Goal: Navigation & Orientation: Find specific page/section

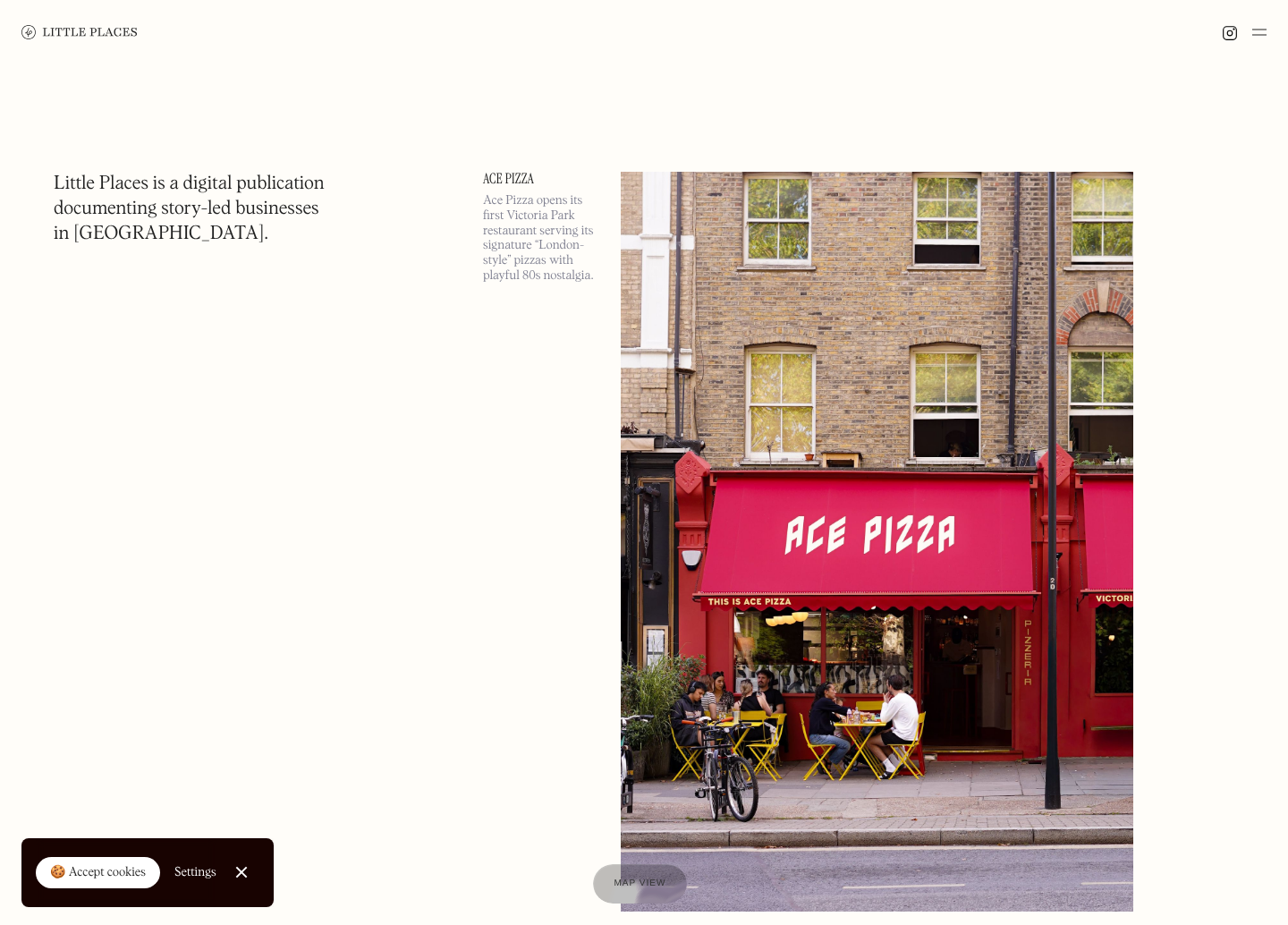
click at [914, 495] on img at bounding box center [877, 542] width 512 height 740
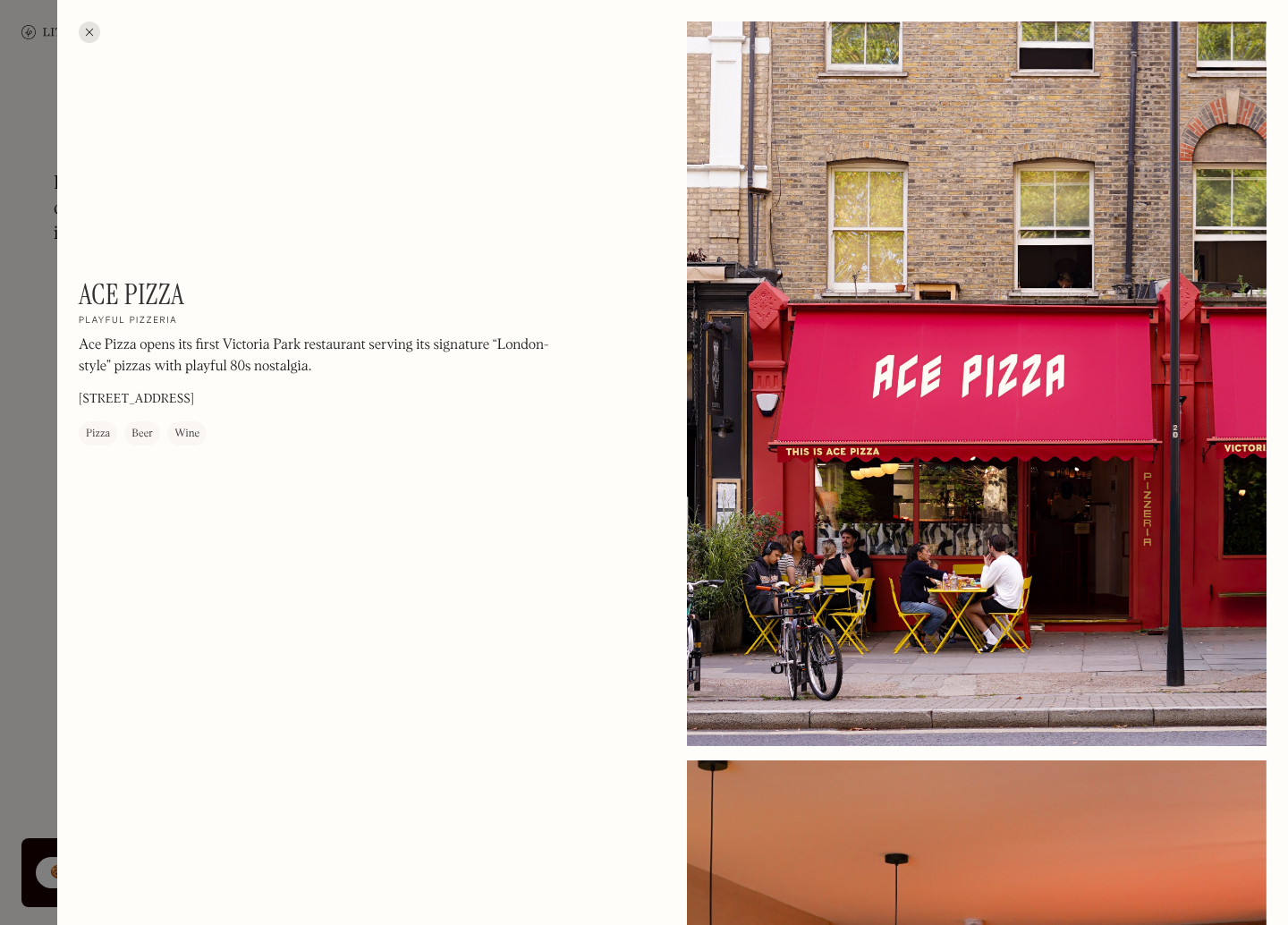
click at [97, 32] on div at bounding box center [89, 32] width 22 height 22
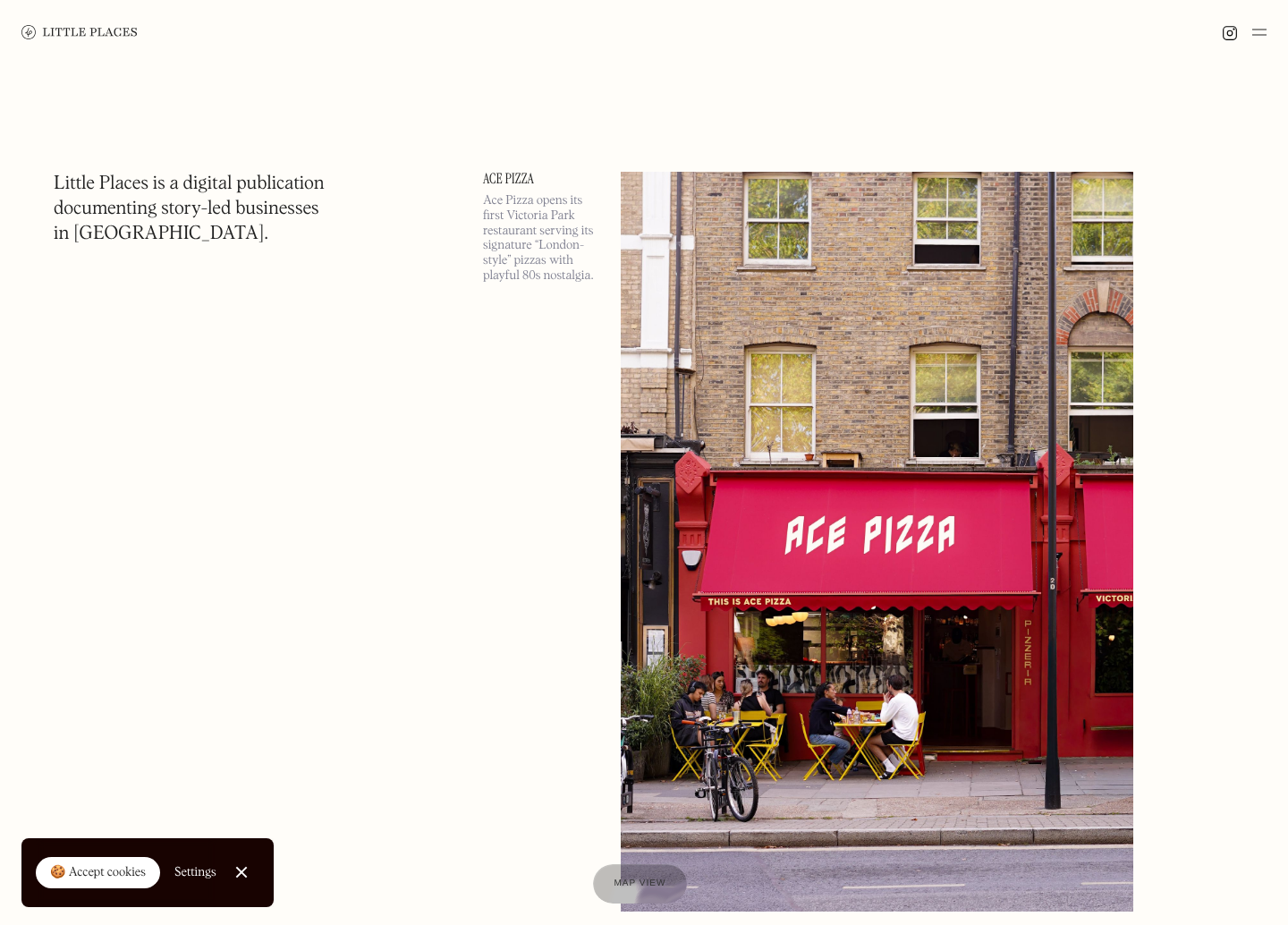
click at [781, 386] on img at bounding box center [877, 542] width 512 height 740
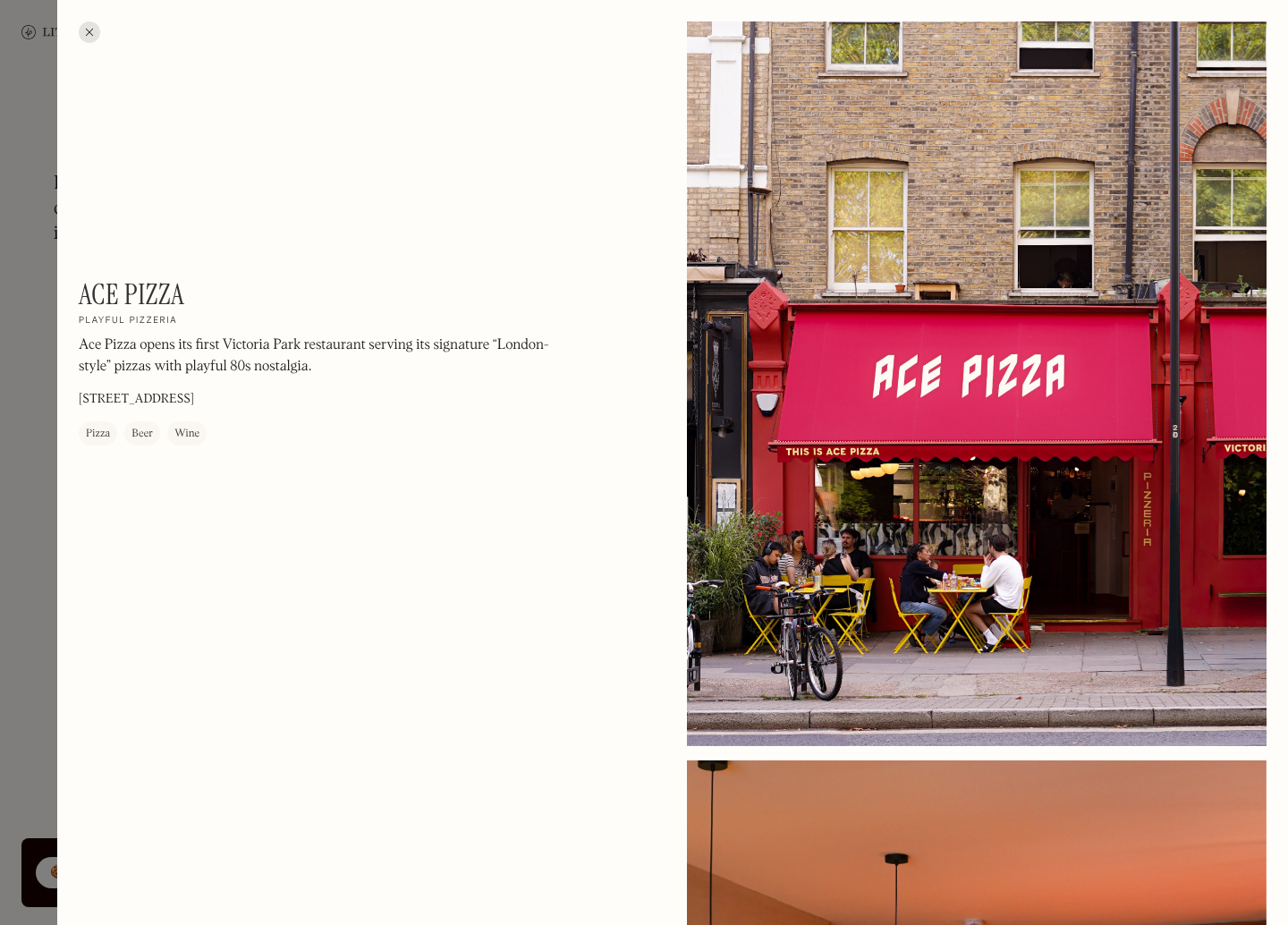
click at [95, 38] on div at bounding box center [89, 32] width 22 height 22
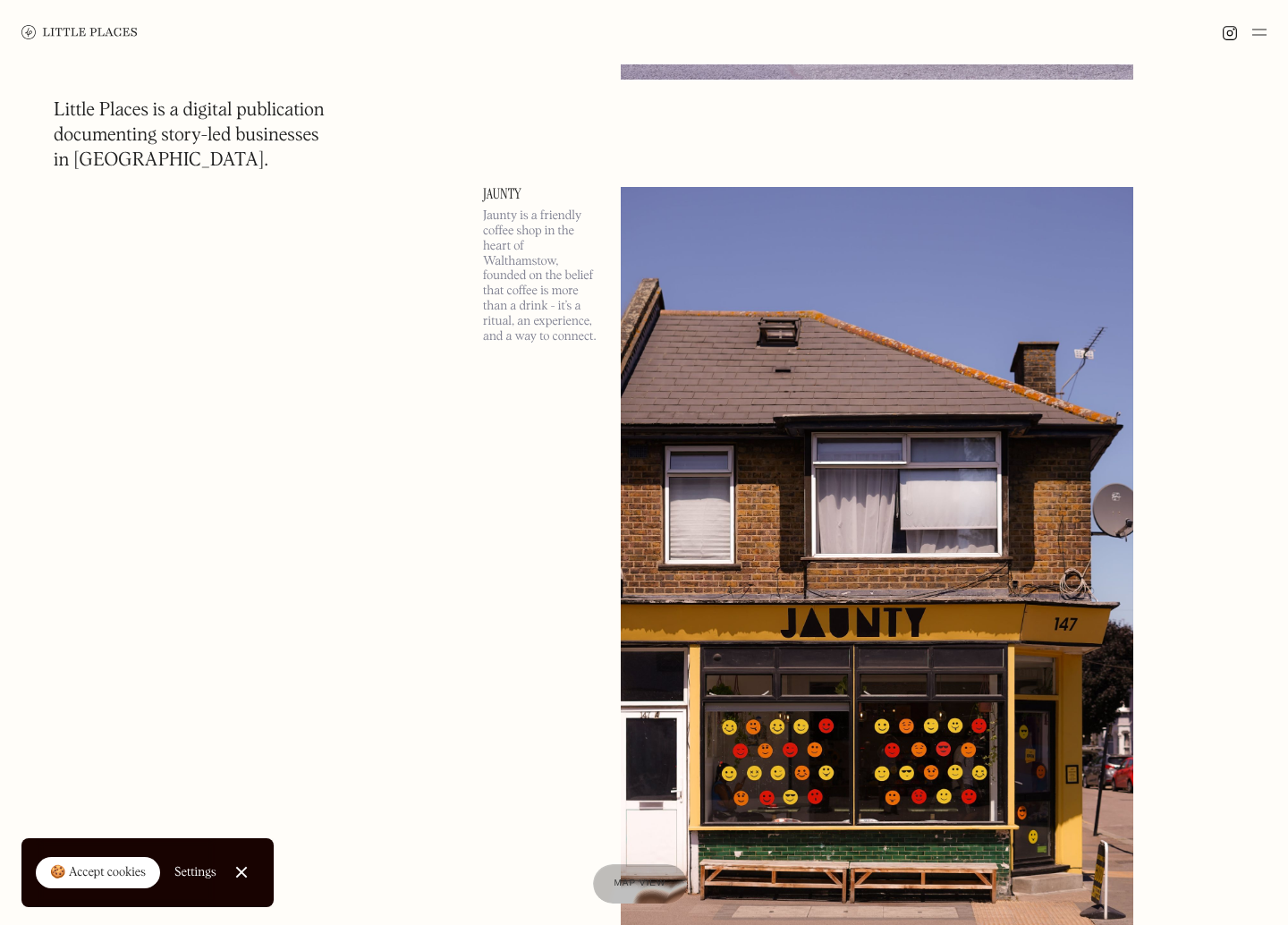
scroll to position [888, 0]
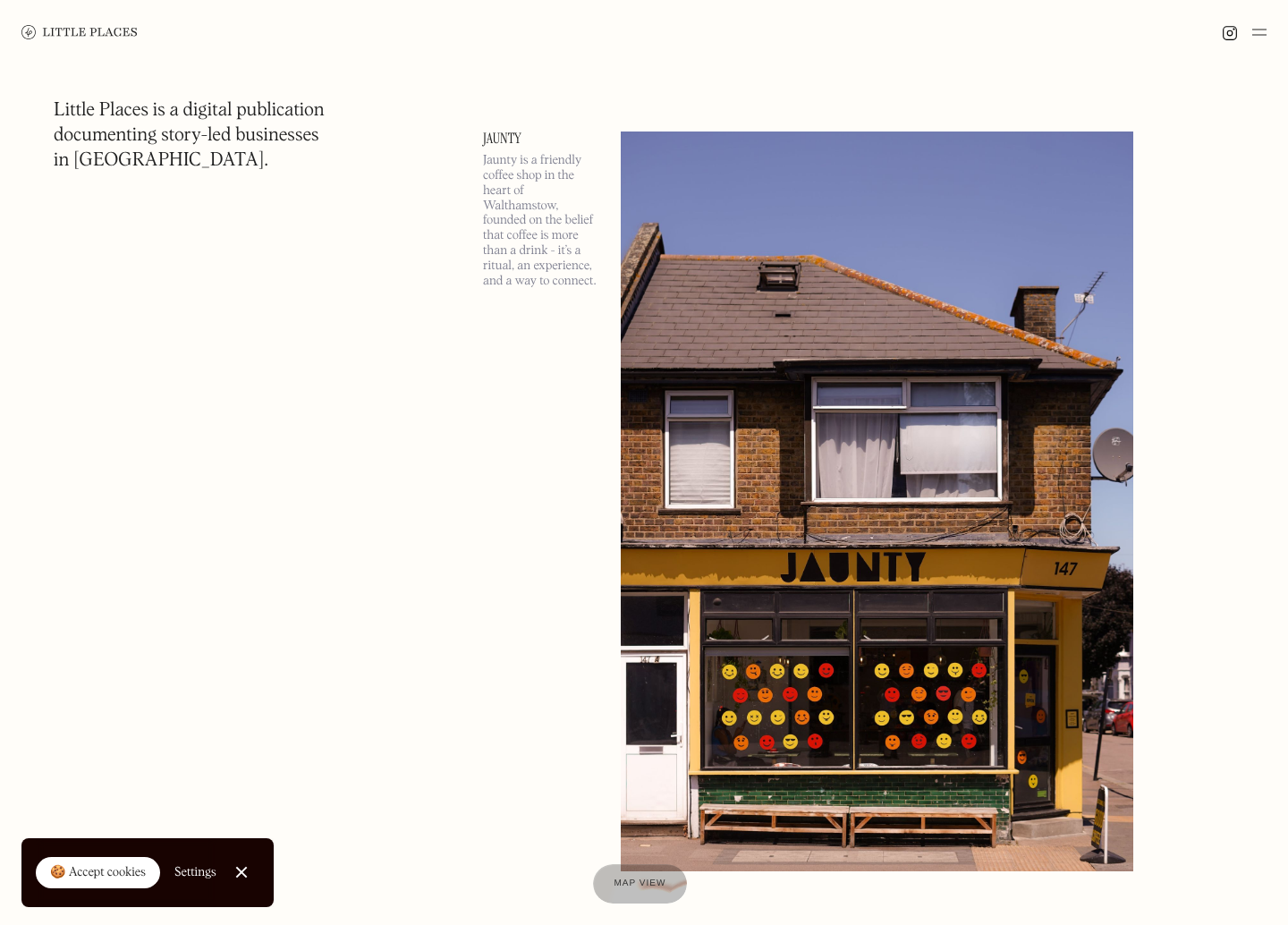
click at [763, 418] on img at bounding box center [877, 502] width 512 height 740
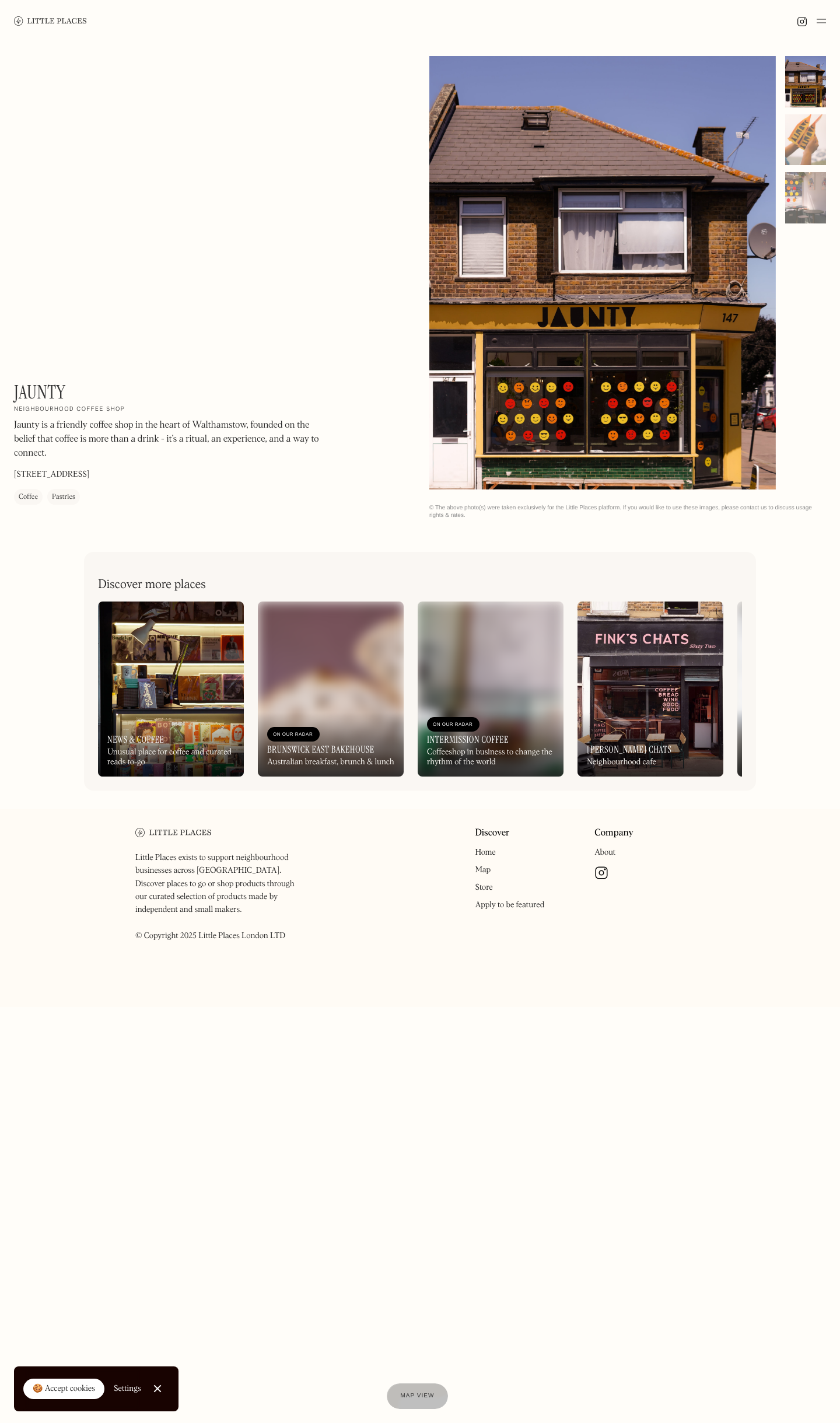
click at [127, 165] on div "Jaunty On Our Radar Neighbourhood coffee shop Jaunty is a friendly coffee shop …" at bounding box center [420, 288] width 840 height 491
click at [255, 168] on div "Jaunty On Our Radar Neighbourhood coffee shop Jaunty is a friendly coffee shop …" at bounding box center [420, 288] width 840 height 491
click at [75, 22] on img at bounding box center [51, 20] width 73 height 9
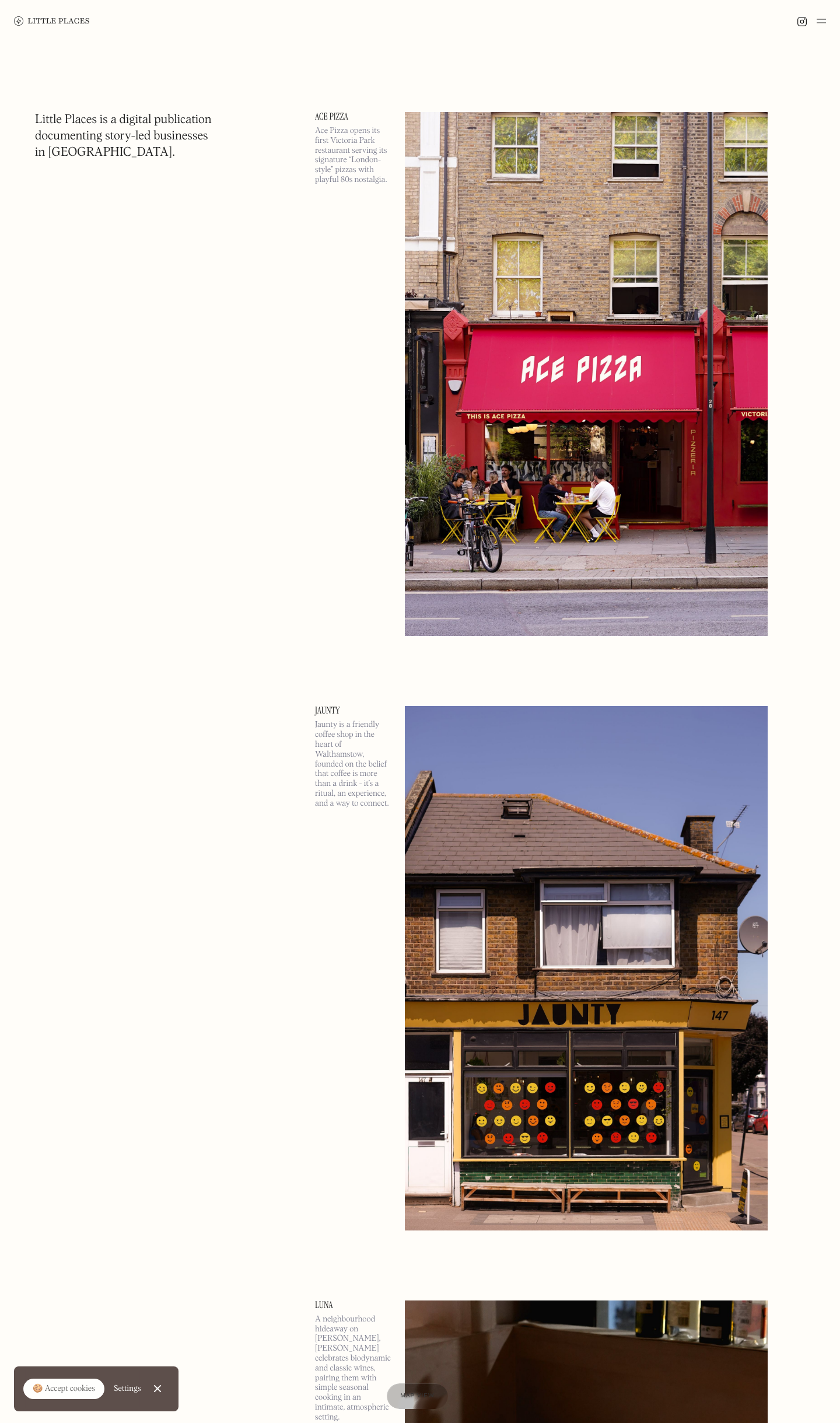
click at [465, 267] on img at bounding box center [586, 374] width 363 height 524
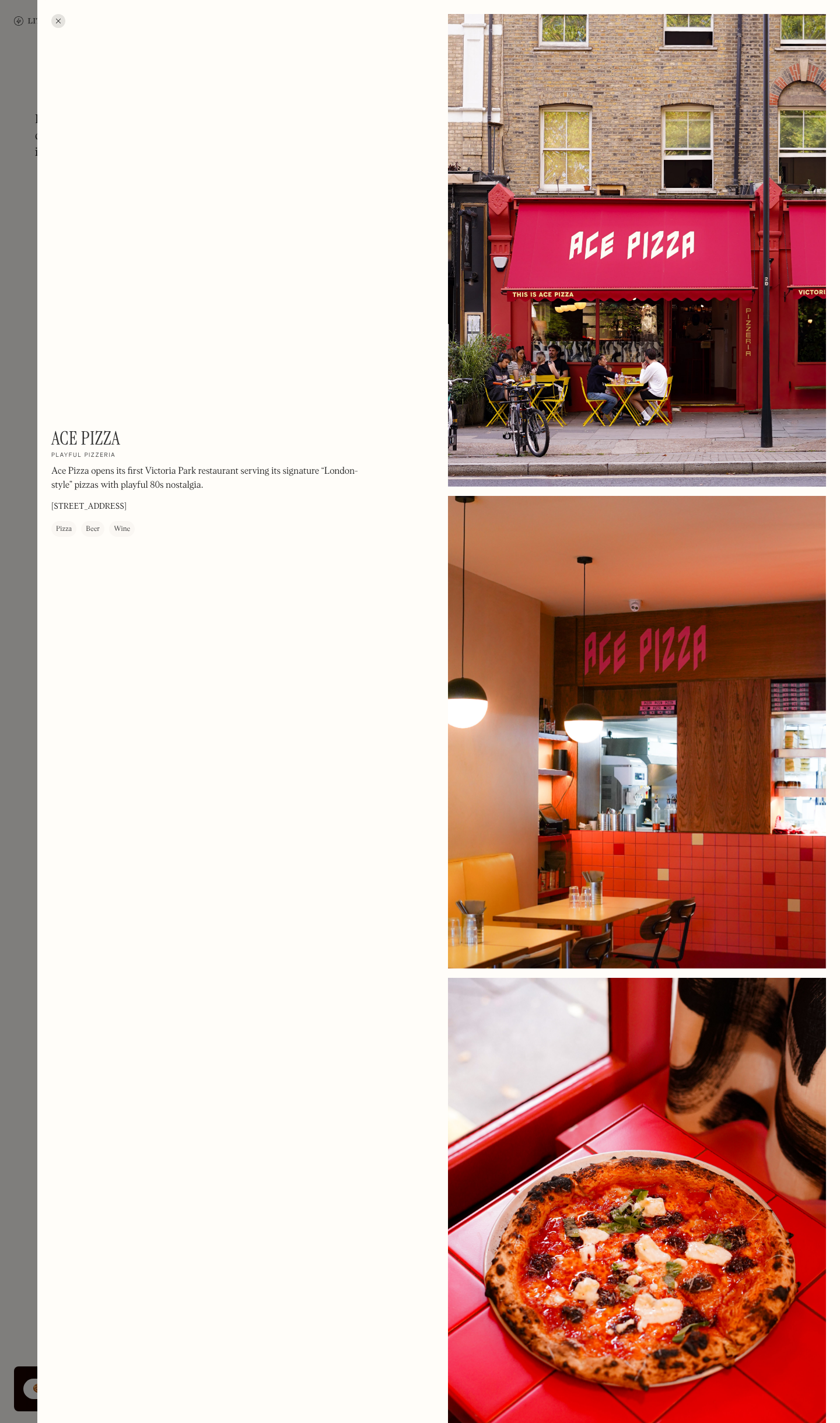
click at [619, 313] on div at bounding box center [636, 251] width 378 height 473
